Goal: Information Seeking & Learning: Learn about a topic

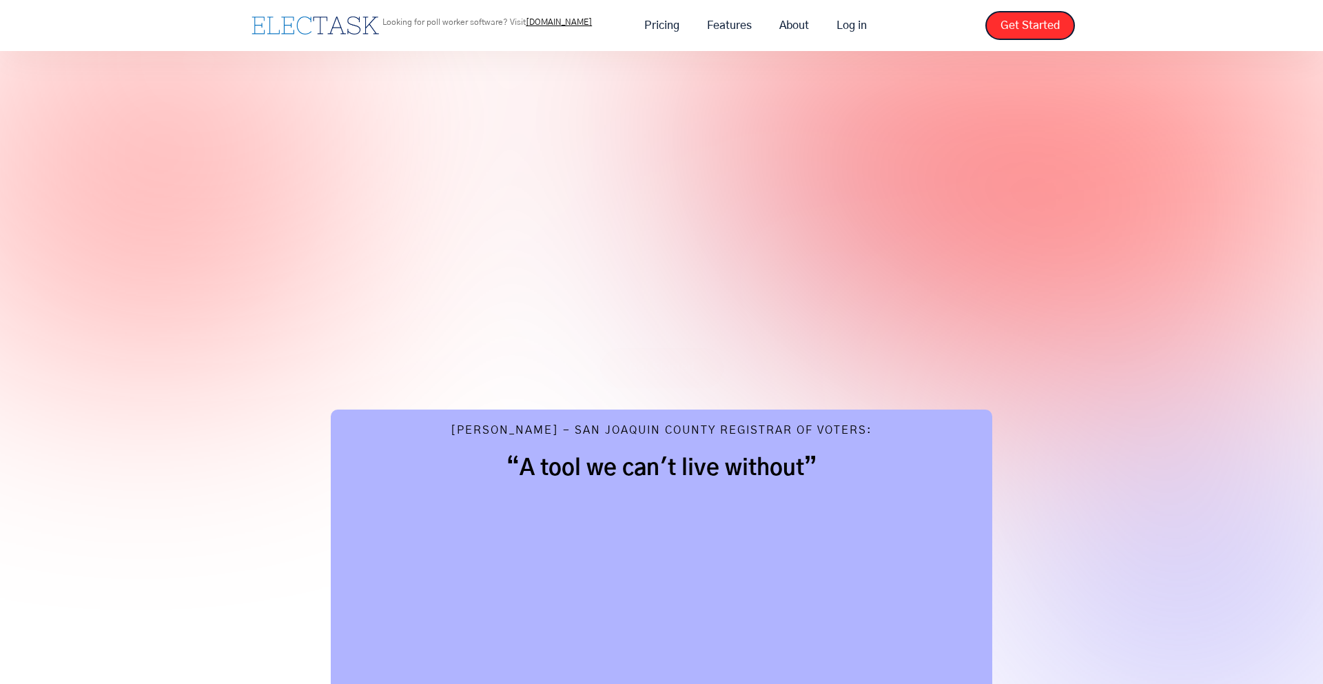
scroll to position [475, 0]
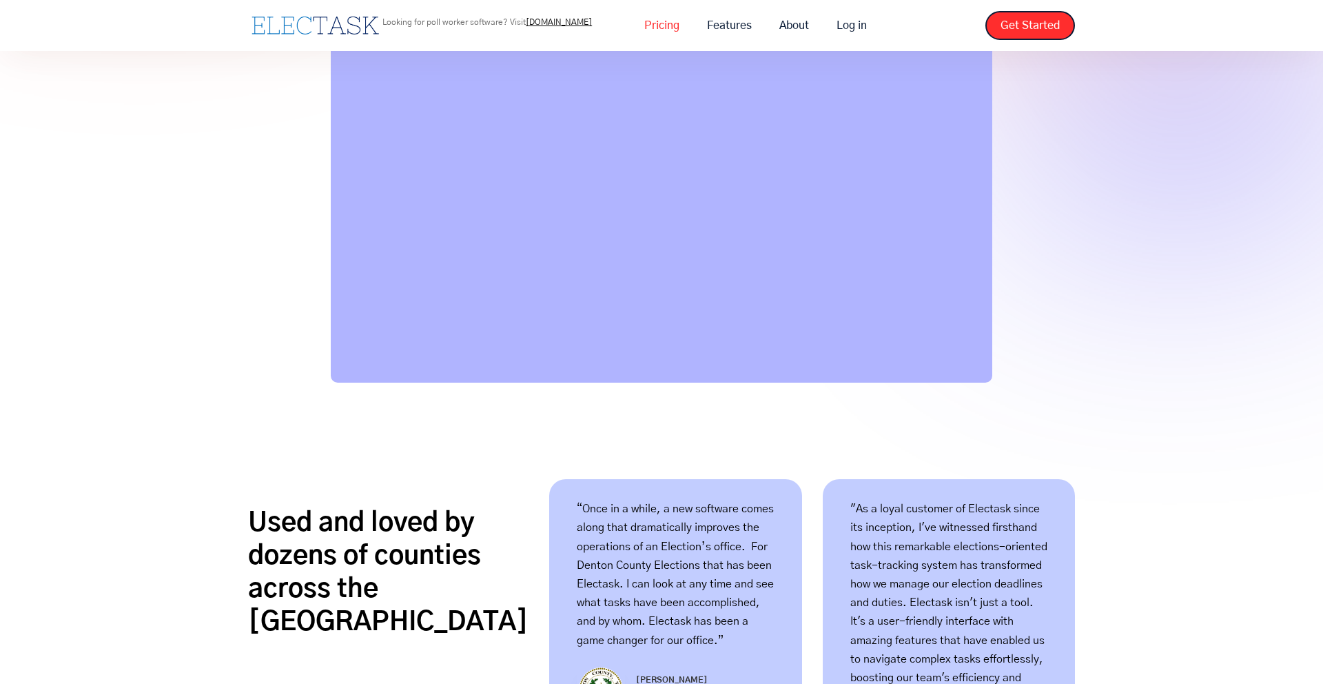
click at [665, 29] on link "Pricing" at bounding box center [662, 25] width 63 height 29
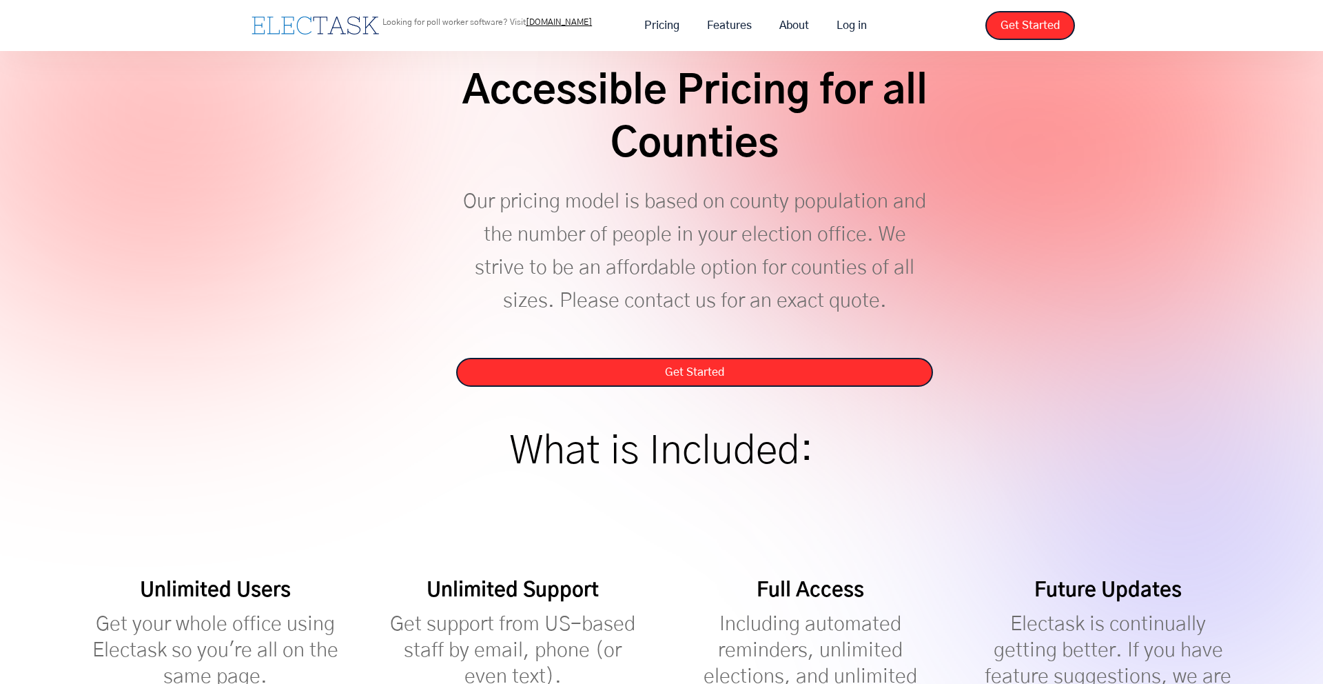
scroll to position [20, 0]
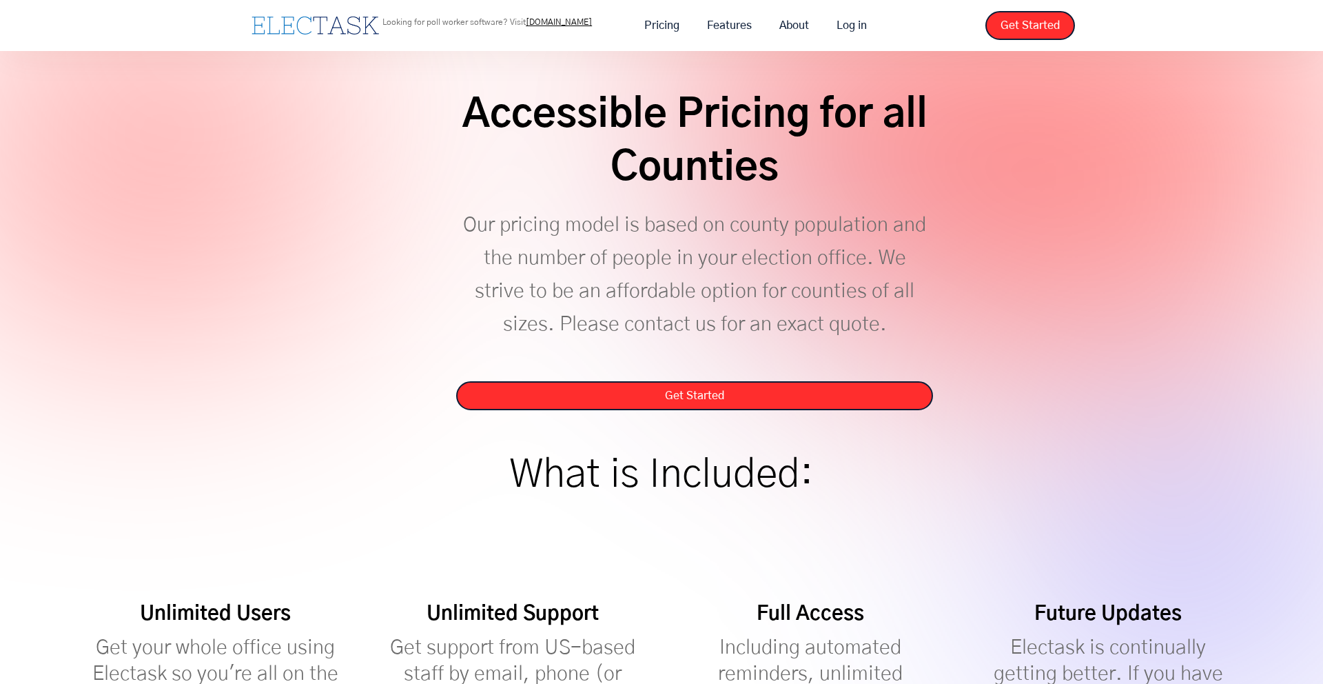
drag, startPoint x: 749, startPoint y: 23, endPoint x: 767, endPoint y: 48, distance: 30.6
click at [749, 23] on link "Features" at bounding box center [729, 25] width 72 height 29
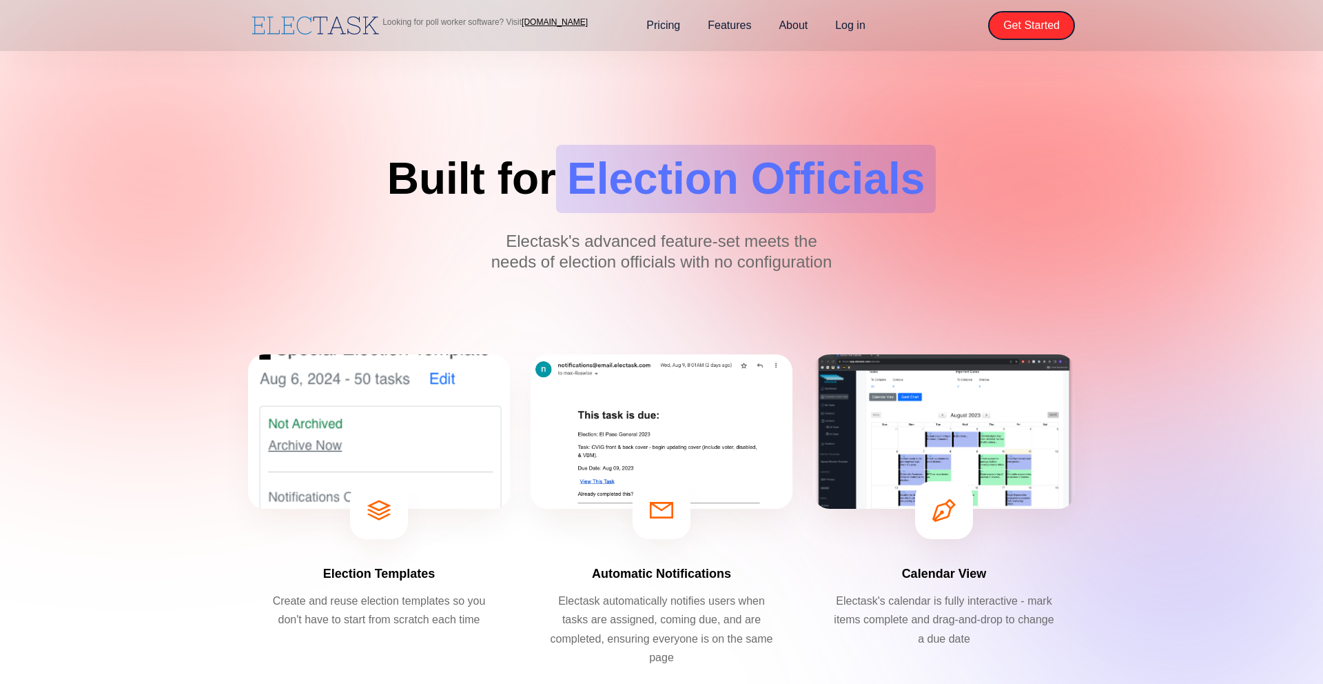
scroll to position [2, 0]
